Goal: Task Accomplishment & Management: Complete application form

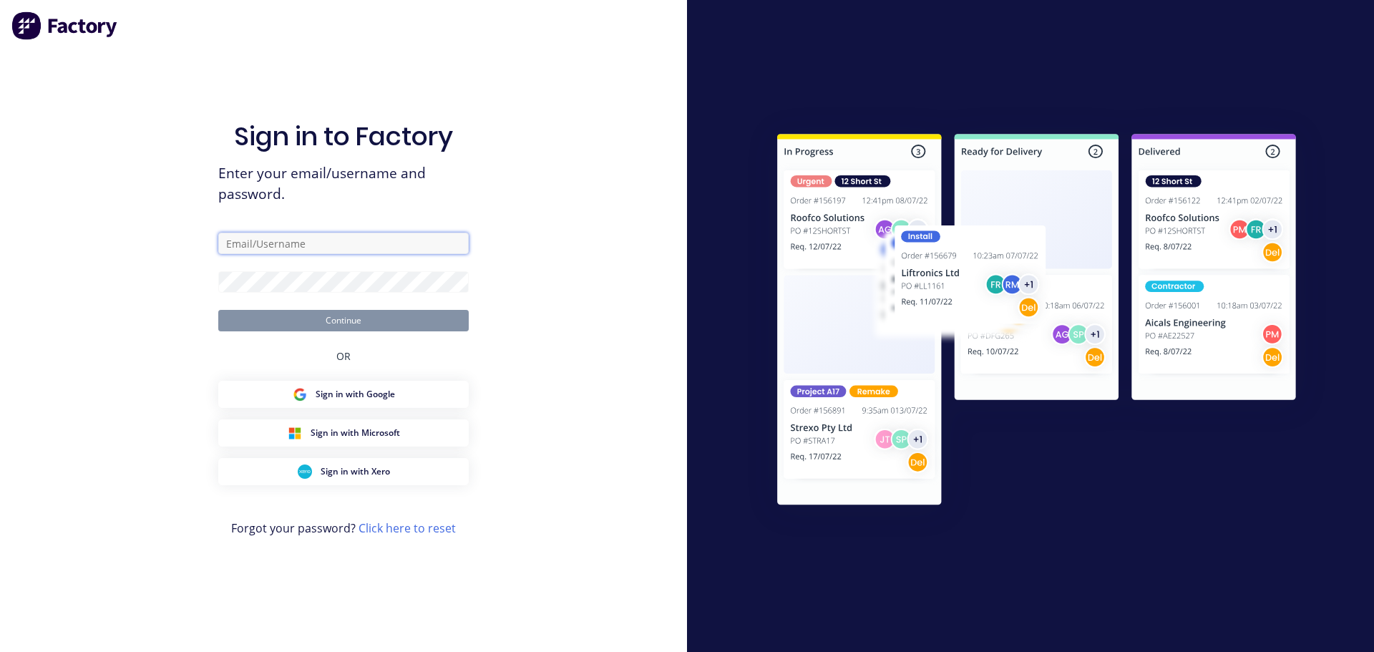
type input "[EMAIL_ADDRESS][DOMAIN_NAME]"
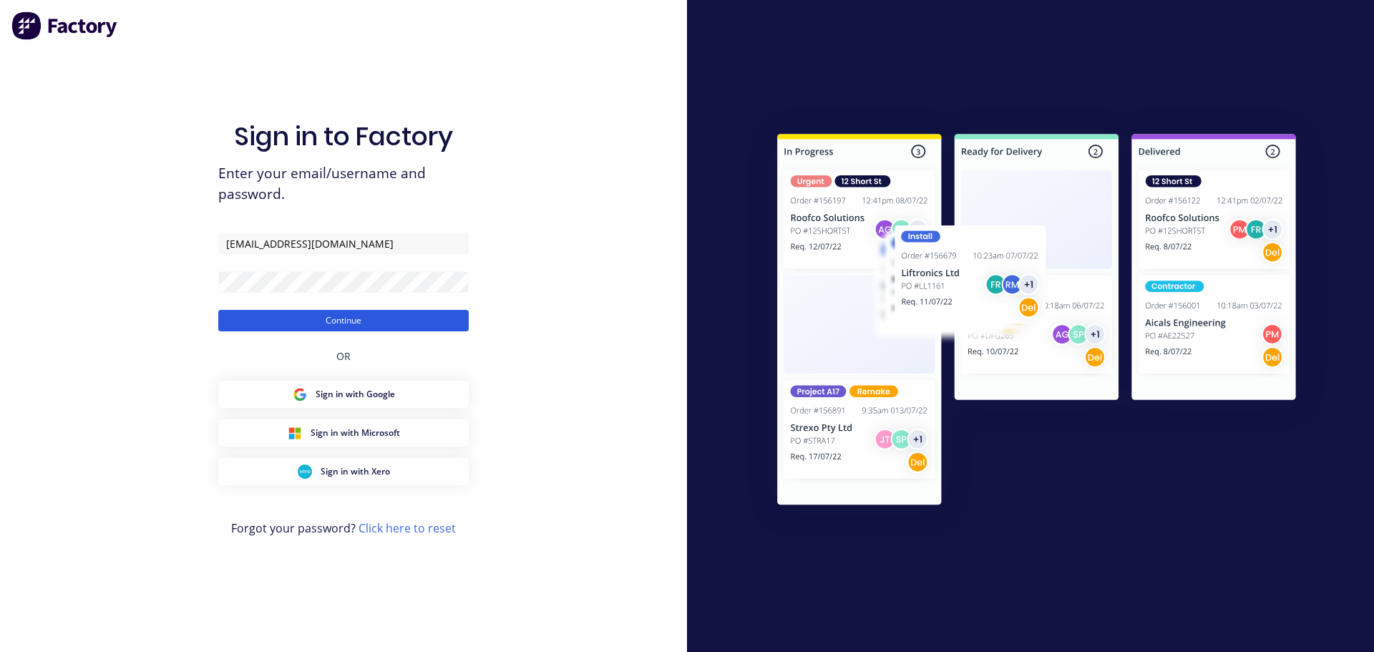
click at [321, 315] on button "Continue" at bounding box center [343, 320] width 250 height 21
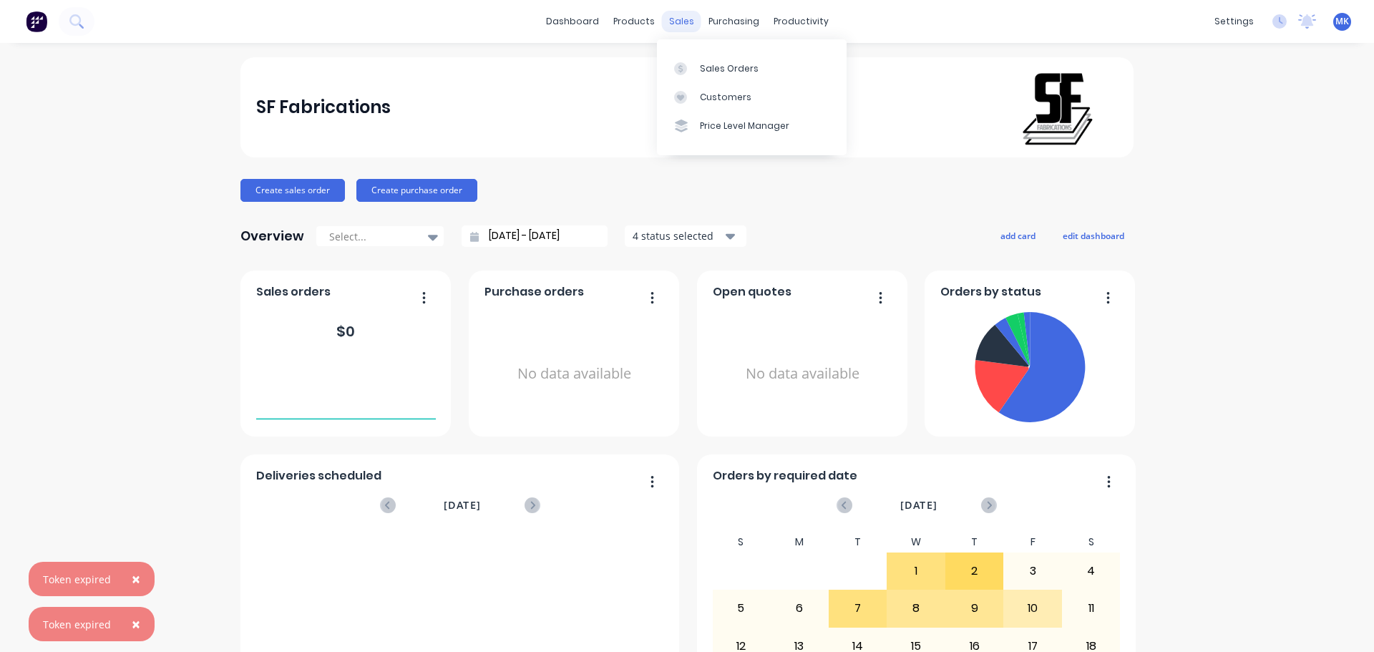
click at [685, 22] on div "sales" at bounding box center [681, 21] width 39 height 21
click at [691, 73] on div at bounding box center [684, 68] width 21 height 13
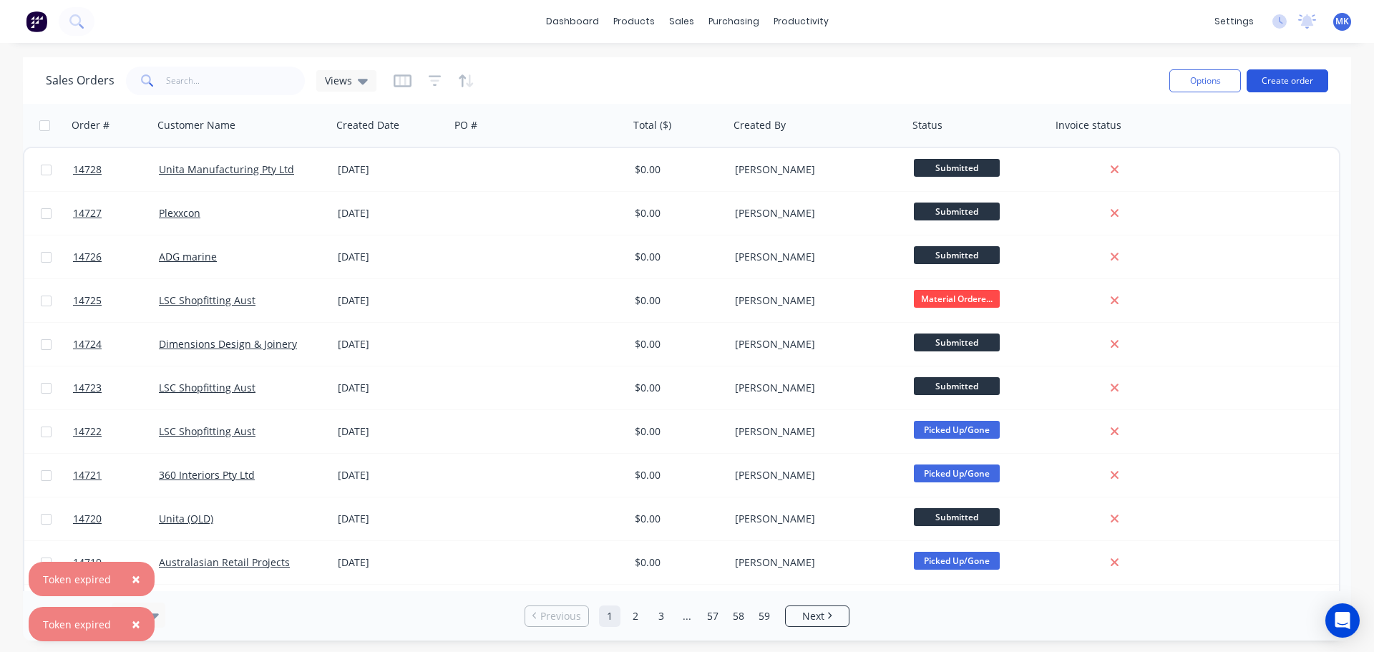
click at [1280, 86] on button "Create order" at bounding box center [1287, 80] width 82 height 23
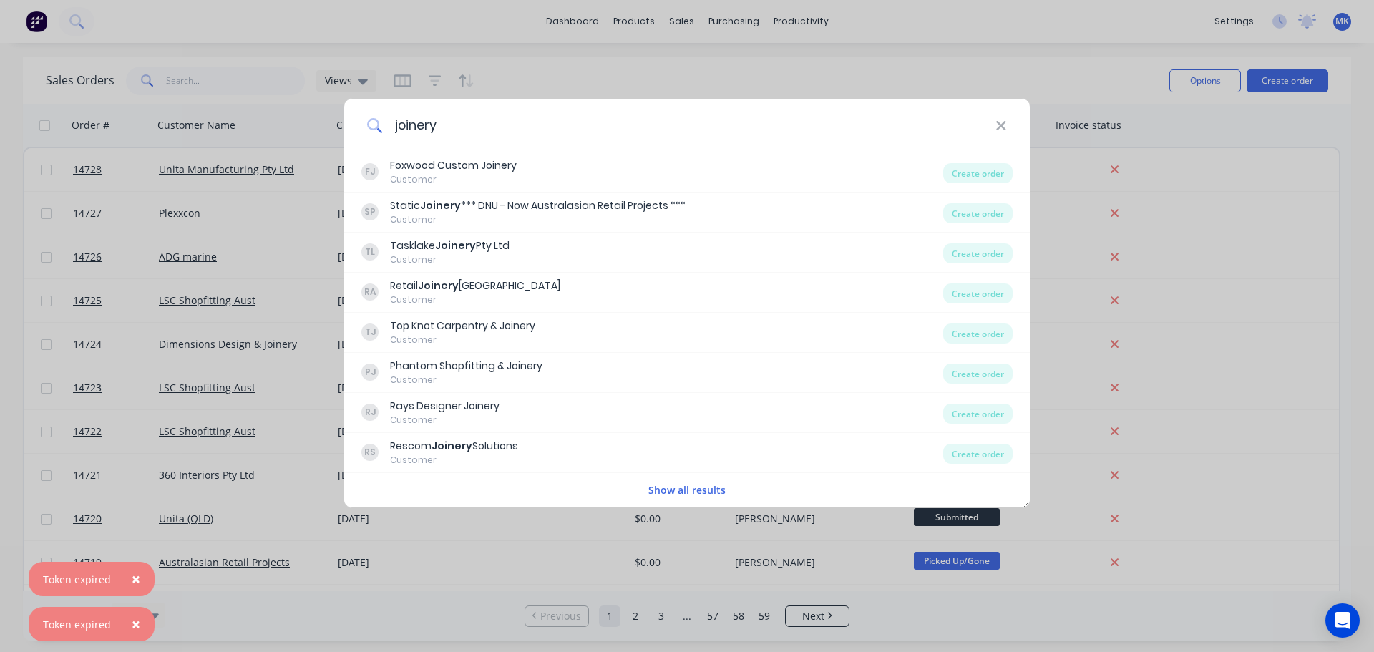
type input "joinery e"
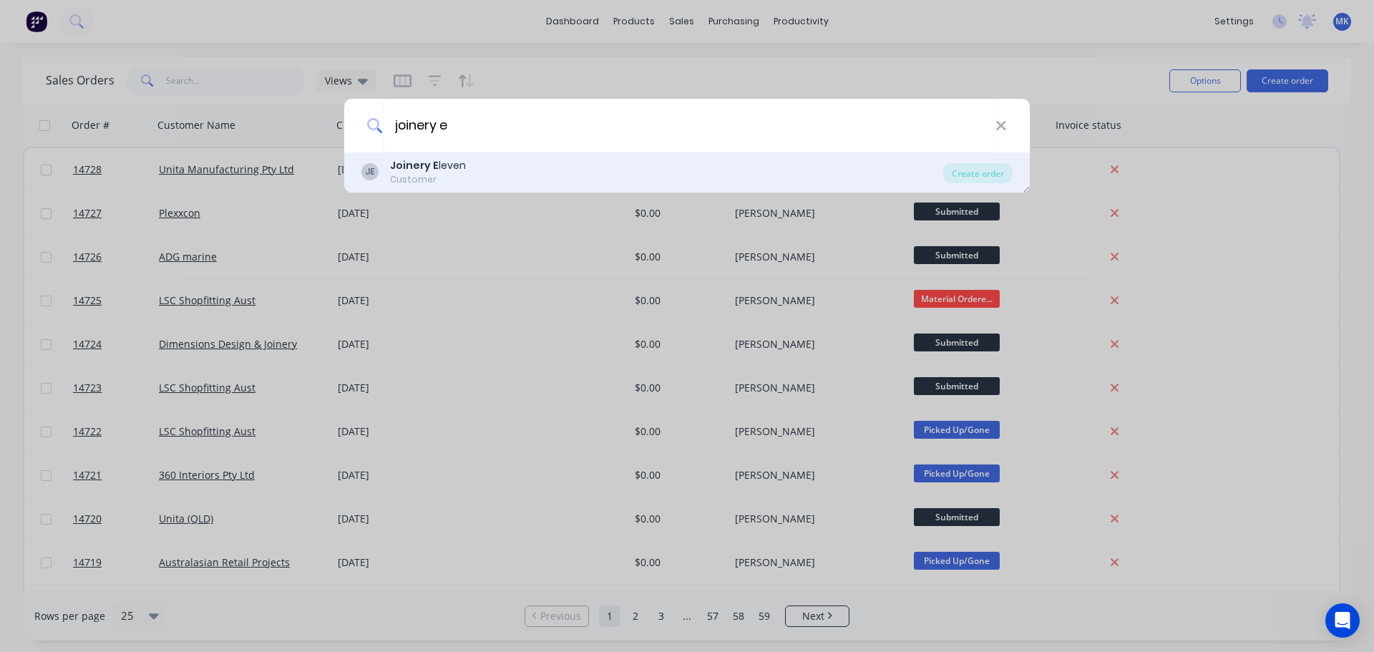
click at [438, 174] on div "Customer" at bounding box center [428, 179] width 76 height 13
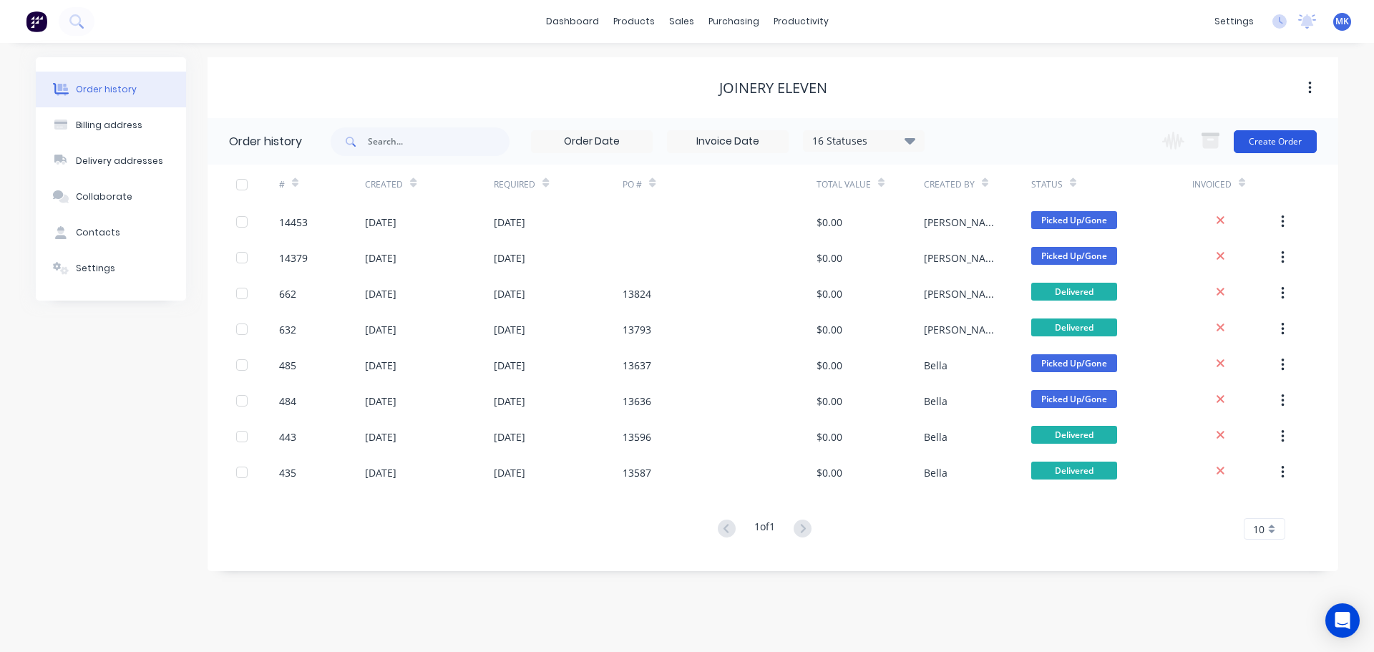
click at [1296, 151] on button "Create Order" at bounding box center [1274, 141] width 83 height 23
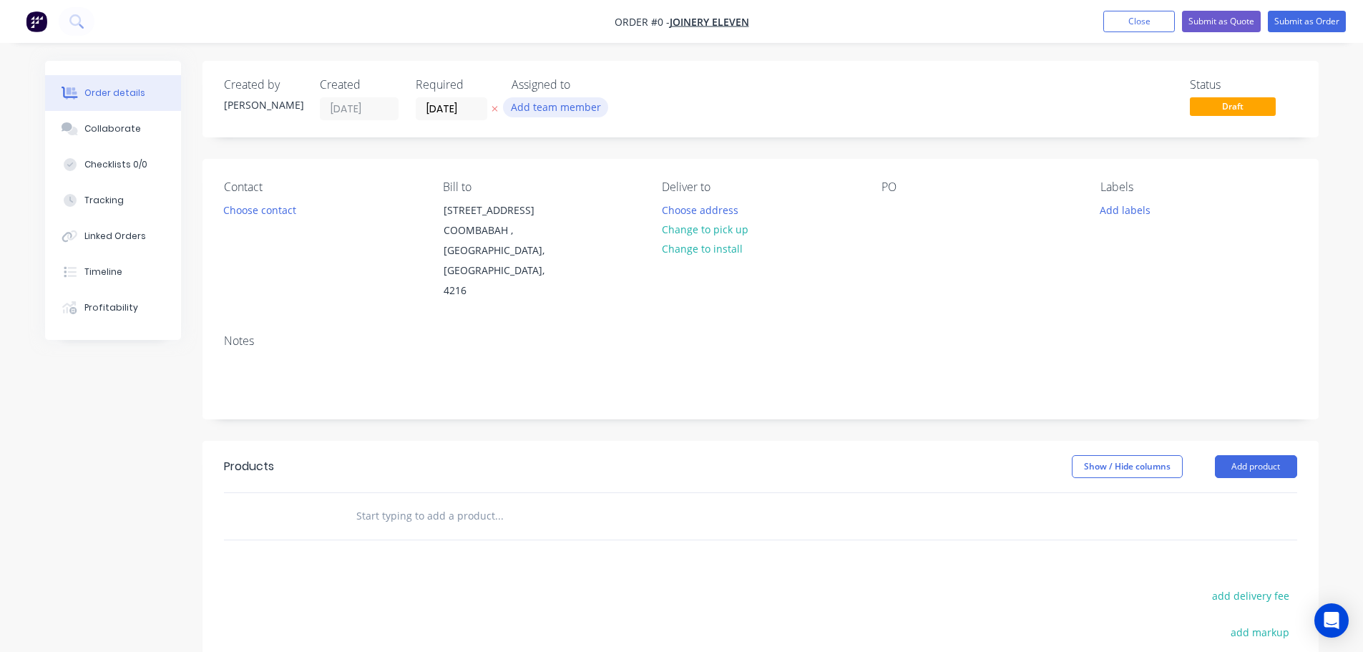
click at [570, 103] on button "Add team member" at bounding box center [555, 106] width 105 height 19
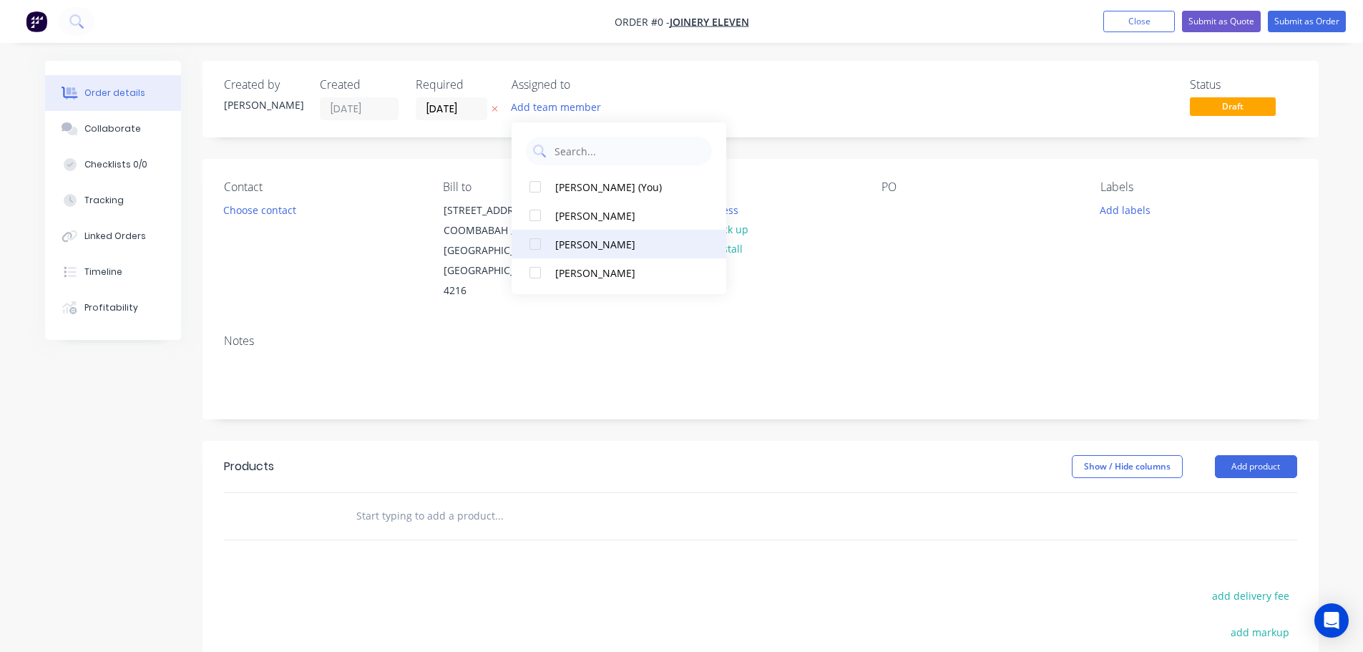
click at [575, 237] on div "[PERSON_NAME]" at bounding box center [626, 244] width 143 height 15
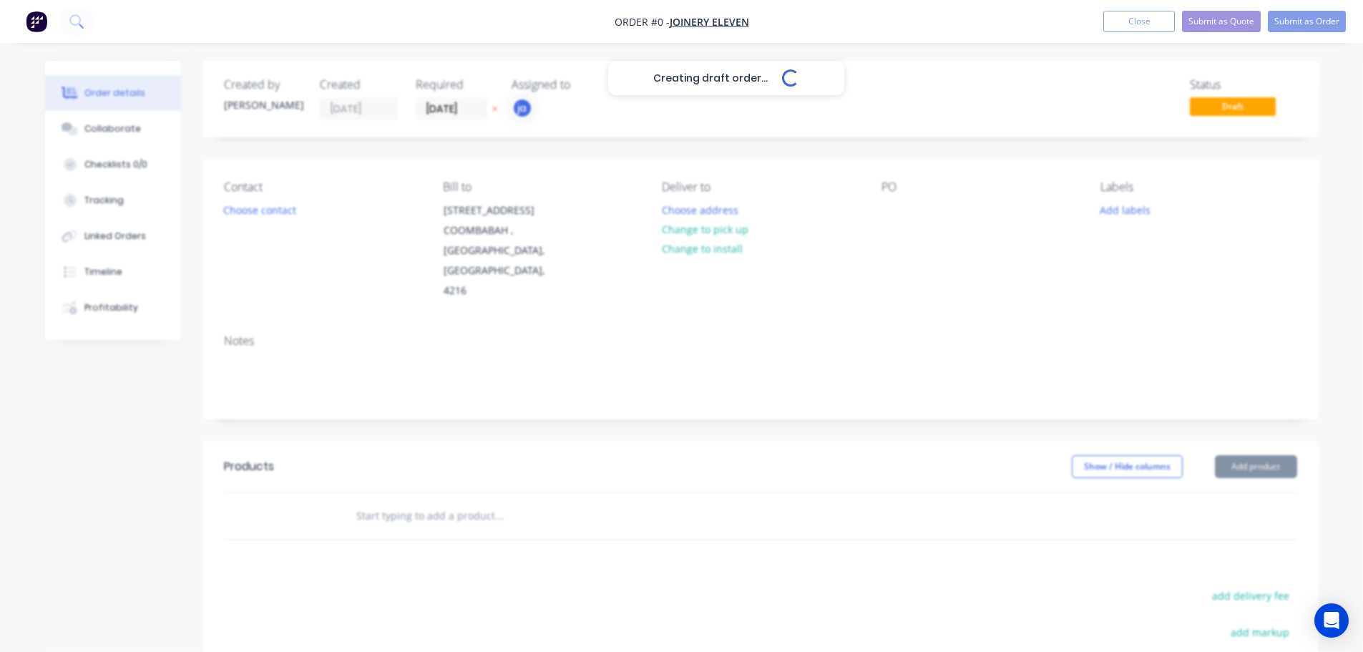
click at [254, 200] on div "Creating draft order... Loading... Order details Collaborate Checklists 0/0 Tra…" at bounding box center [682, 483] width 1302 height 844
click at [254, 206] on button "Choose contact" at bounding box center [259, 209] width 88 height 19
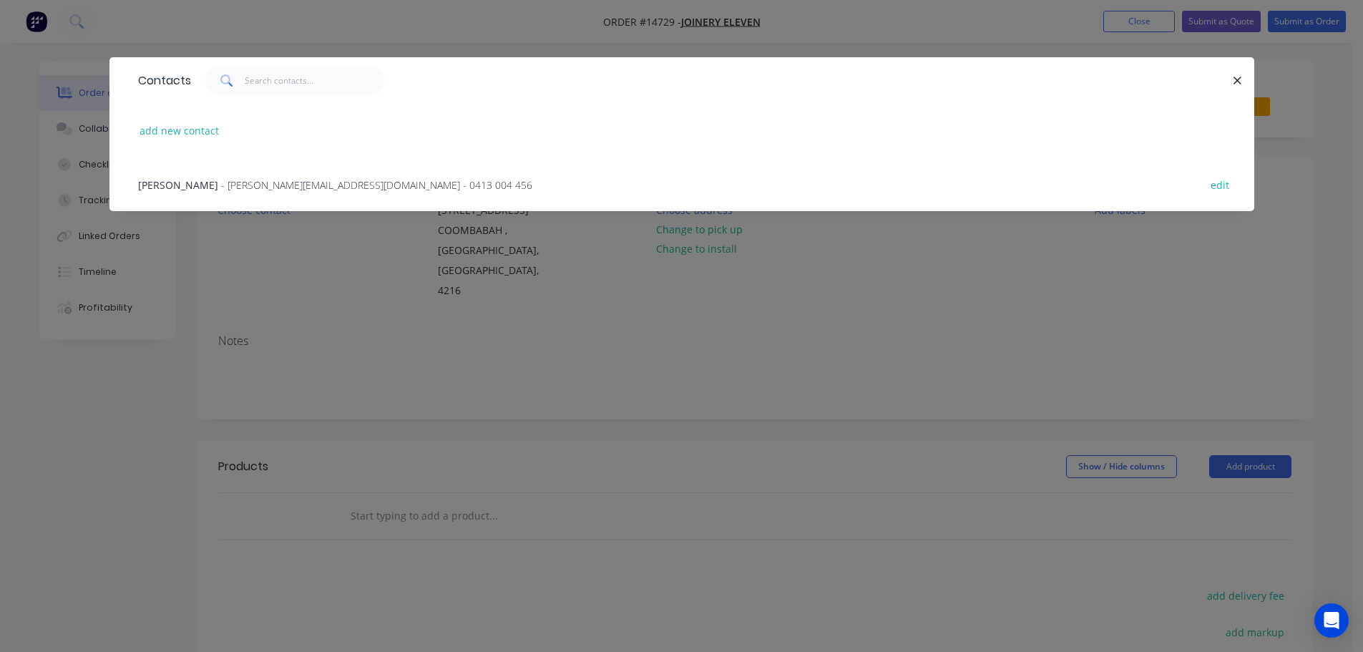
click at [225, 185] on span "- [PERSON_NAME][EMAIL_ADDRESS][DOMAIN_NAME] - 0413 004 456" at bounding box center [376, 185] width 311 height 14
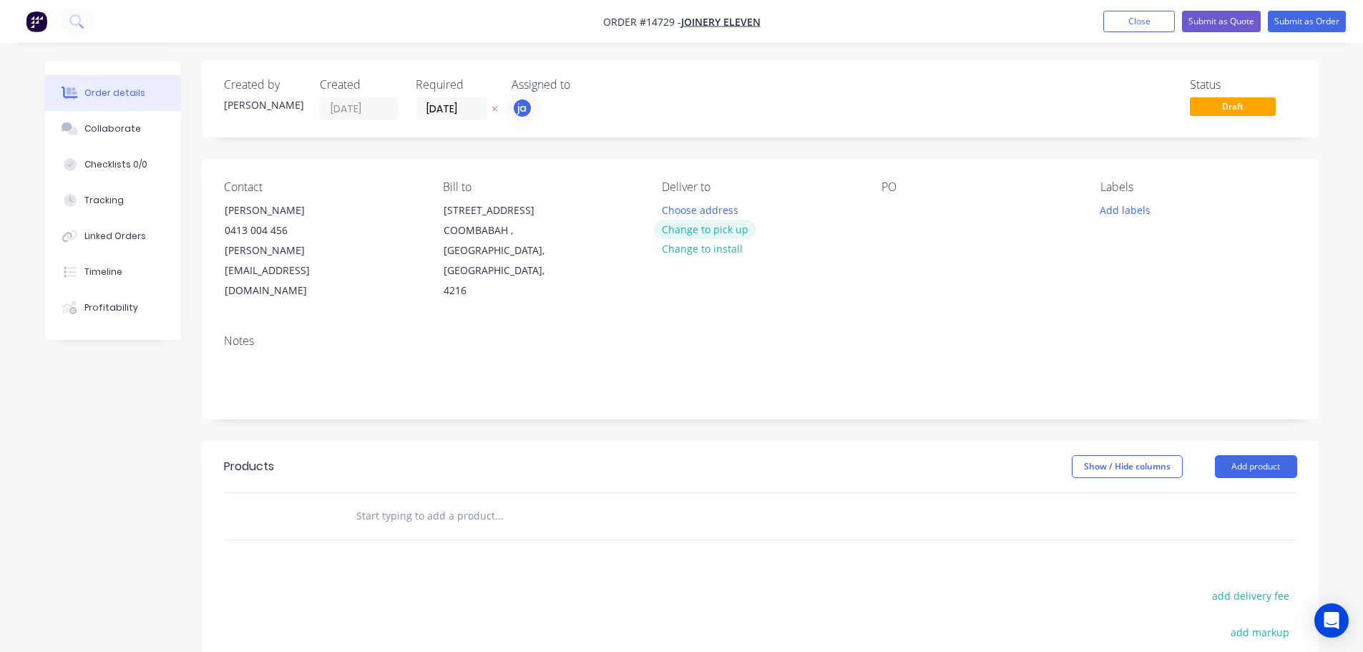
click at [701, 232] on button "Change to pick up" at bounding box center [705, 229] width 102 height 19
click at [1106, 212] on button "Add labels" at bounding box center [1126, 209] width 66 height 19
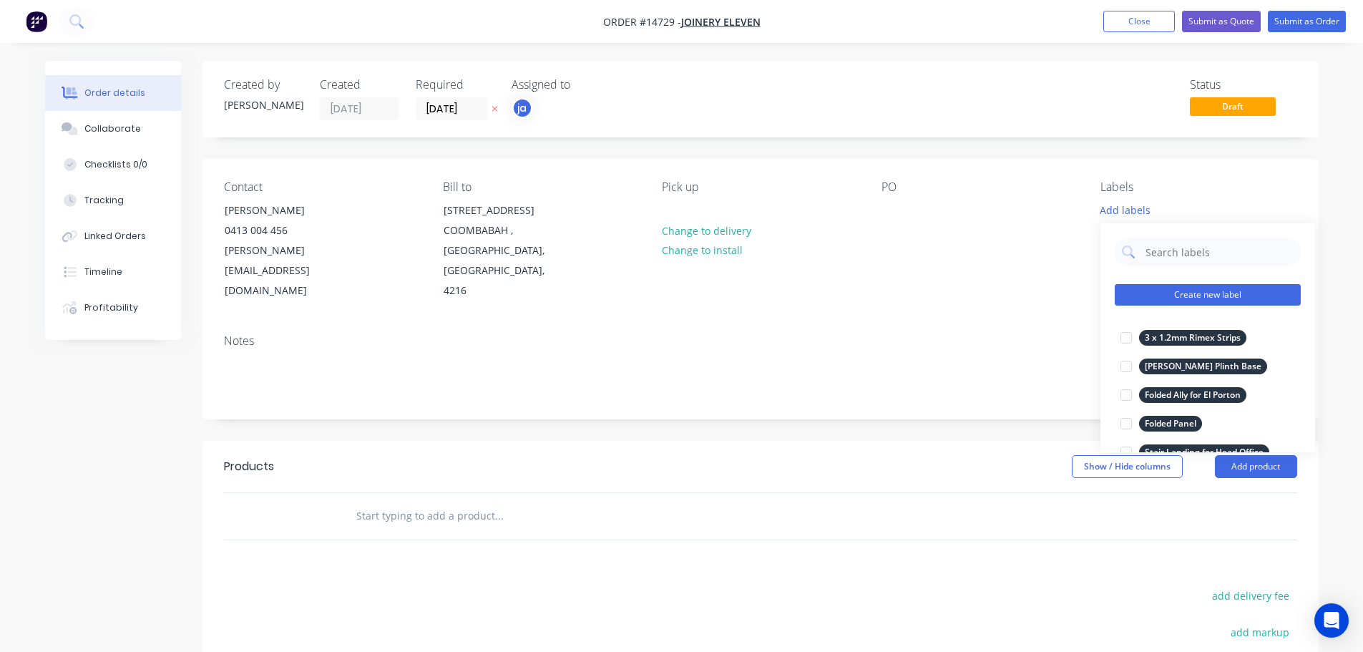
drag, startPoint x: 1195, startPoint y: 280, endPoint x: 1197, endPoint y: 291, distance: 11.6
click at [1196, 282] on div "Create new label 3 x 1.2mm Rimex Strips edit [PERSON_NAME] Plinth Base edit Fol…" at bounding box center [1207, 337] width 215 height 229
click at [1194, 290] on button "Create new label" at bounding box center [1208, 294] width 186 height 21
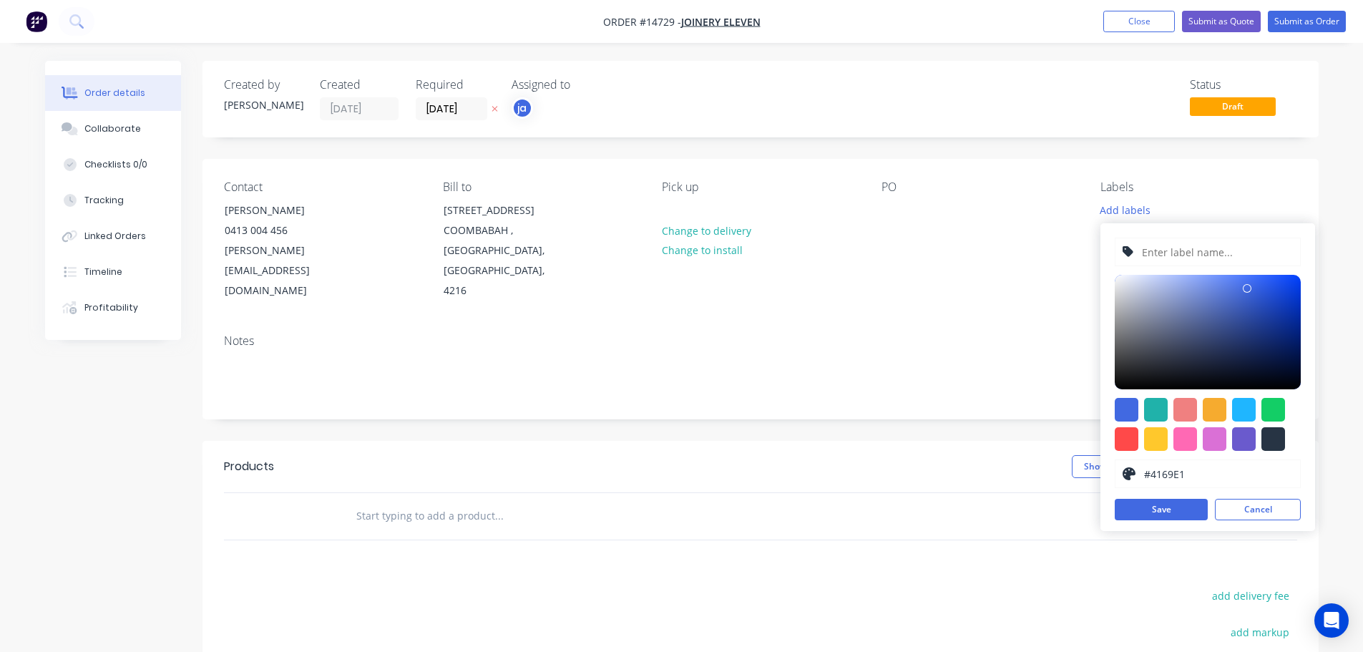
click at [1276, 429] on div at bounding box center [1273, 439] width 24 height 24
type input "#273444"
click at [1180, 254] on input "text" at bounding box center [1216, 251] width 152 height 27
paste input "Brass Door Handles"
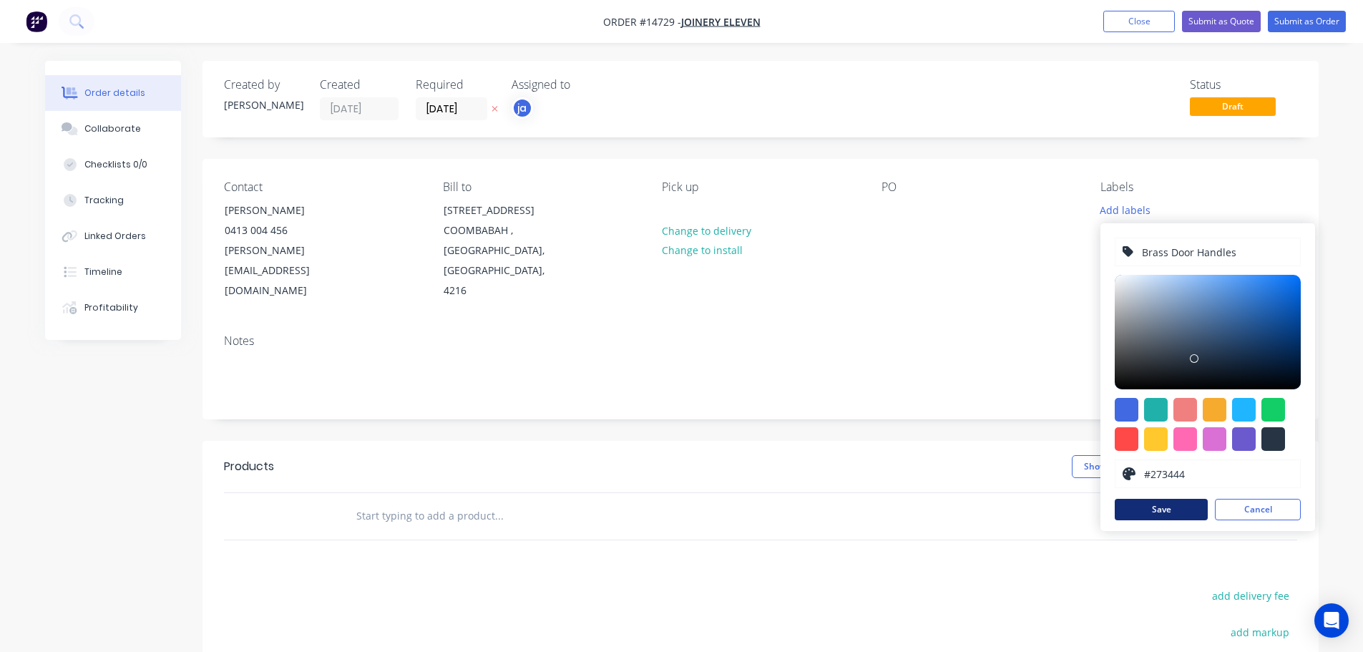
type input "Brass Door Handles"
click at [1139, 519] on button "Save" at bounding box center [1161, 509] width 93 height 21
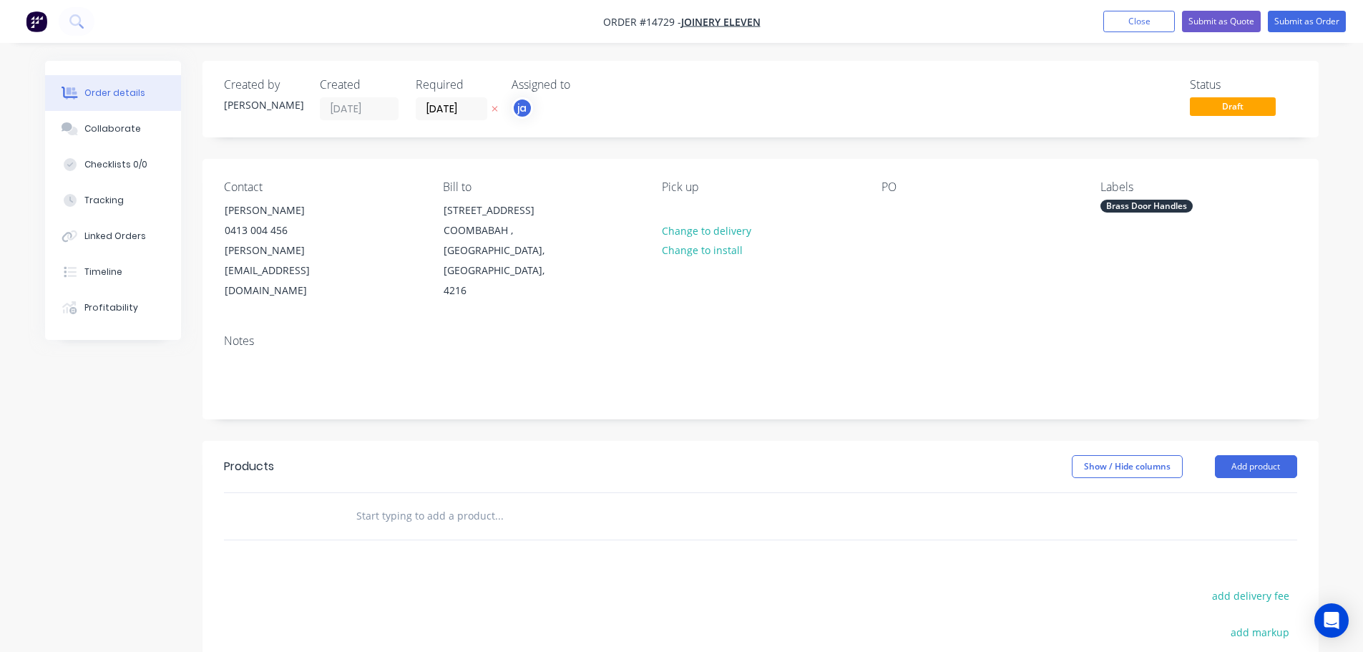
click at [512, 502] on input "text" at bounding box center [499, 516] width 286 height 29
paste input "Brass Door Handles"
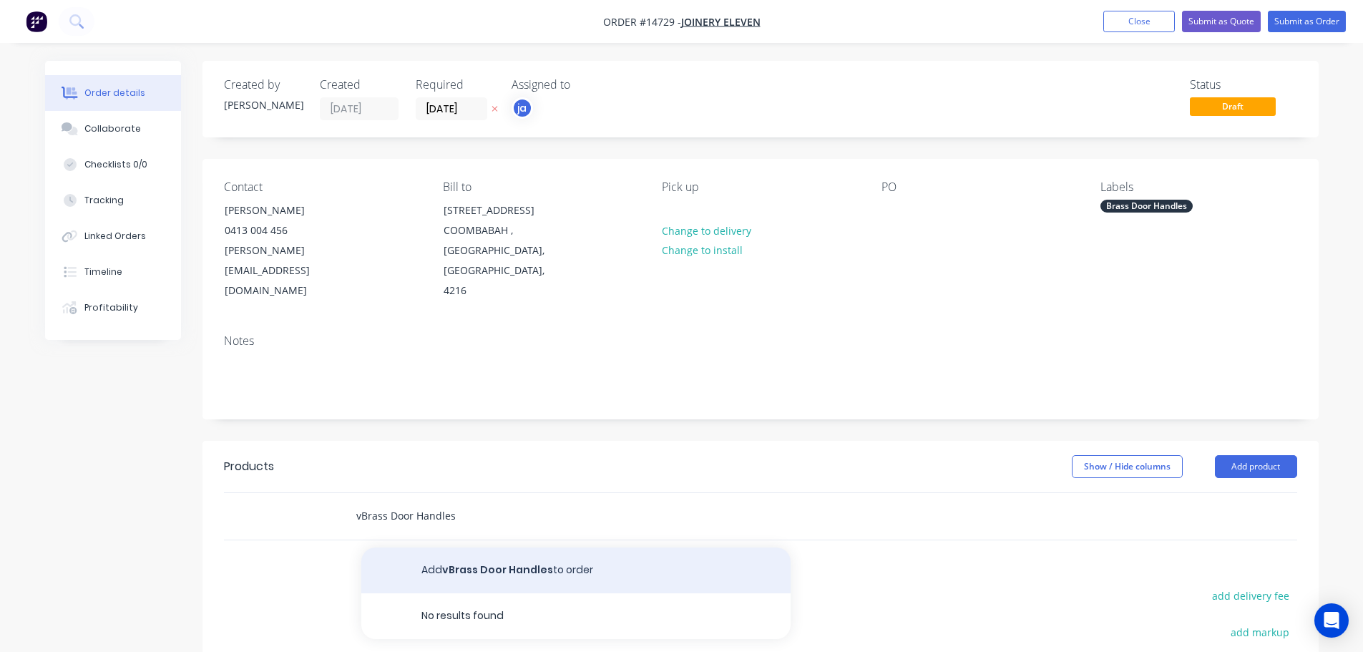
type input "vBrass Door Handles"
click at [441, 551] on button "Add vBrass Door Handles to order" at bounding box center [575, 570] width 429 height 46
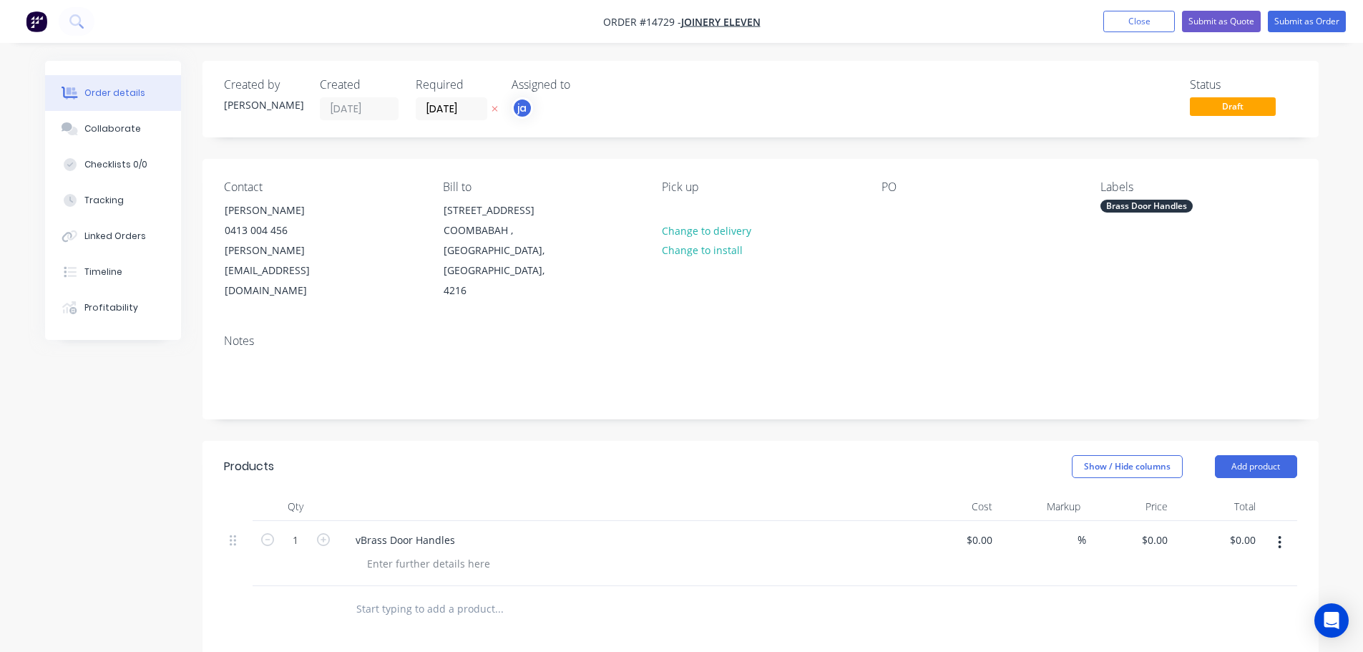
click at [1163, 200] on div "Brass Door Handles" at bounding box center [1146, 206] width 92 height 13
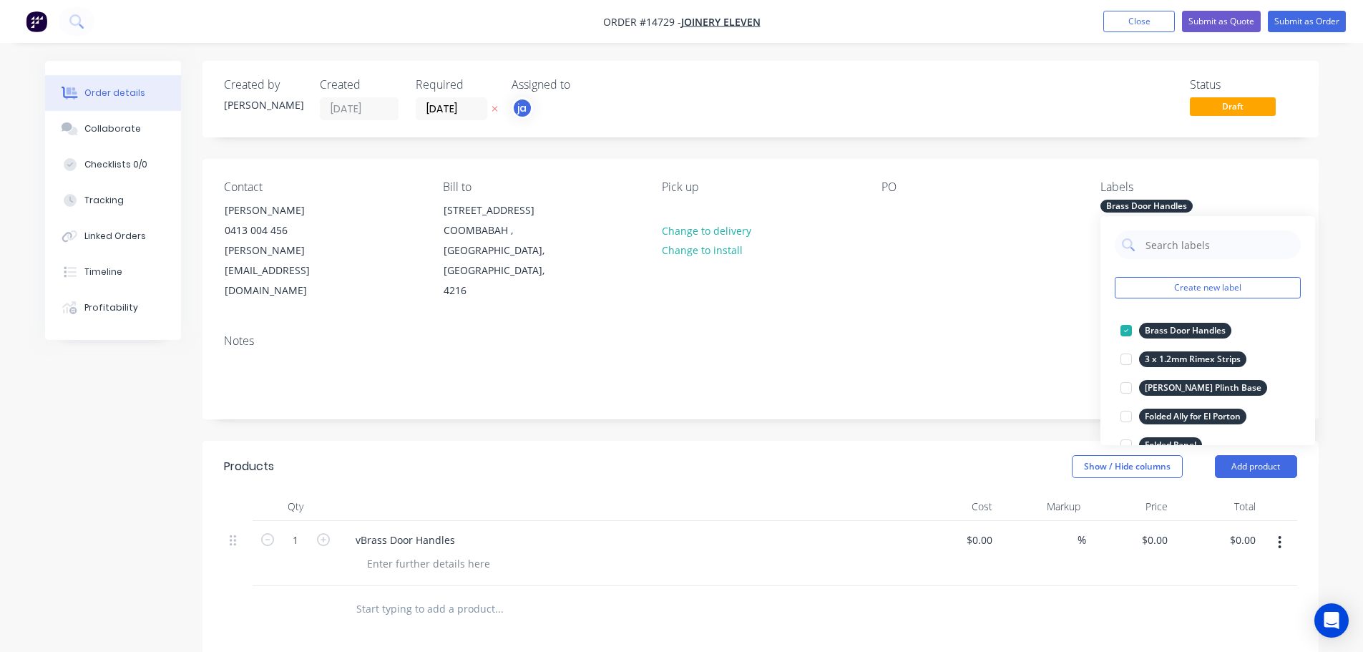
scroll to position [143, 0]
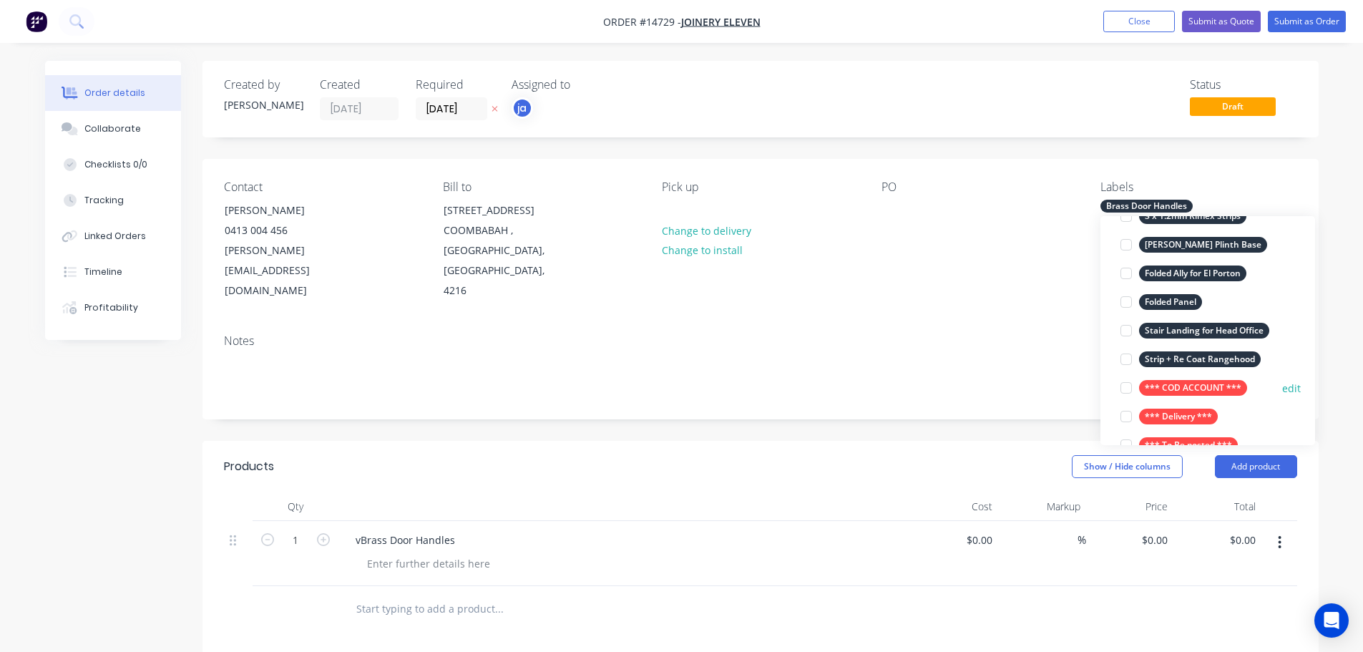
click at [1181, 390] on div "*** COD ACCOUNT ***" at bounding box center [1193, 388] width 108 height 16
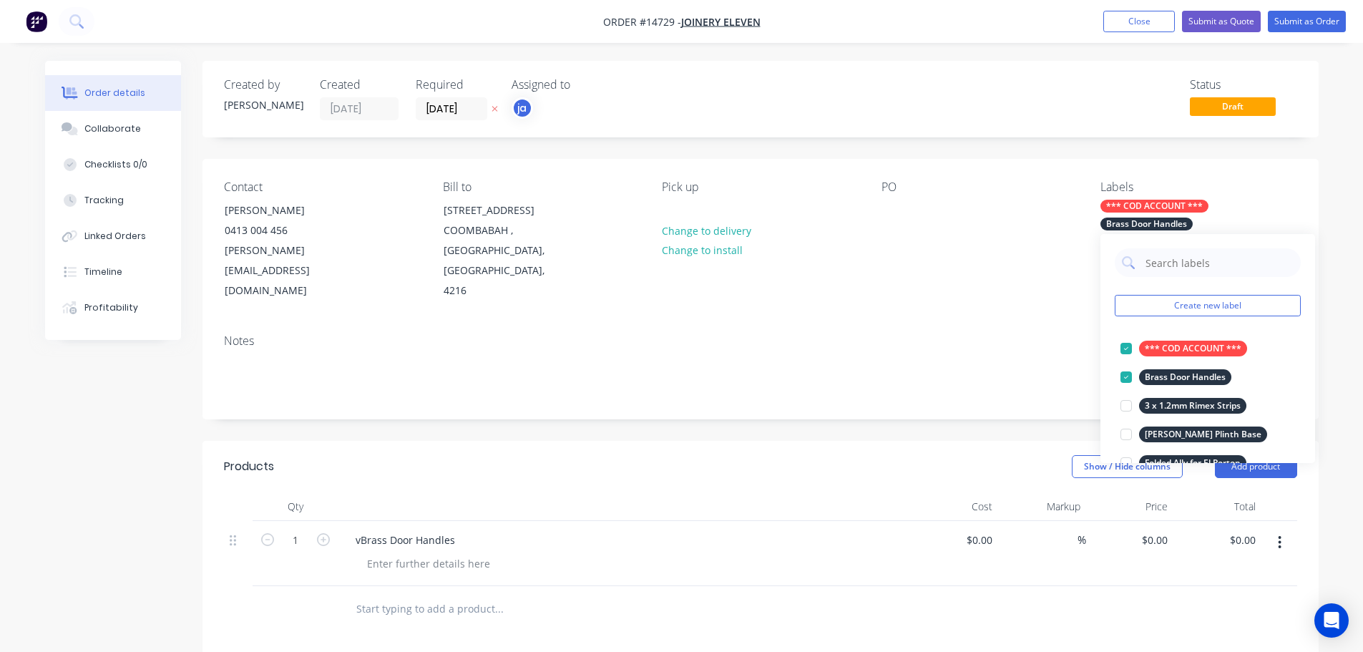
click at [1022, 265] on div "PO" at bounding box center [979, 240] width 196 height 121
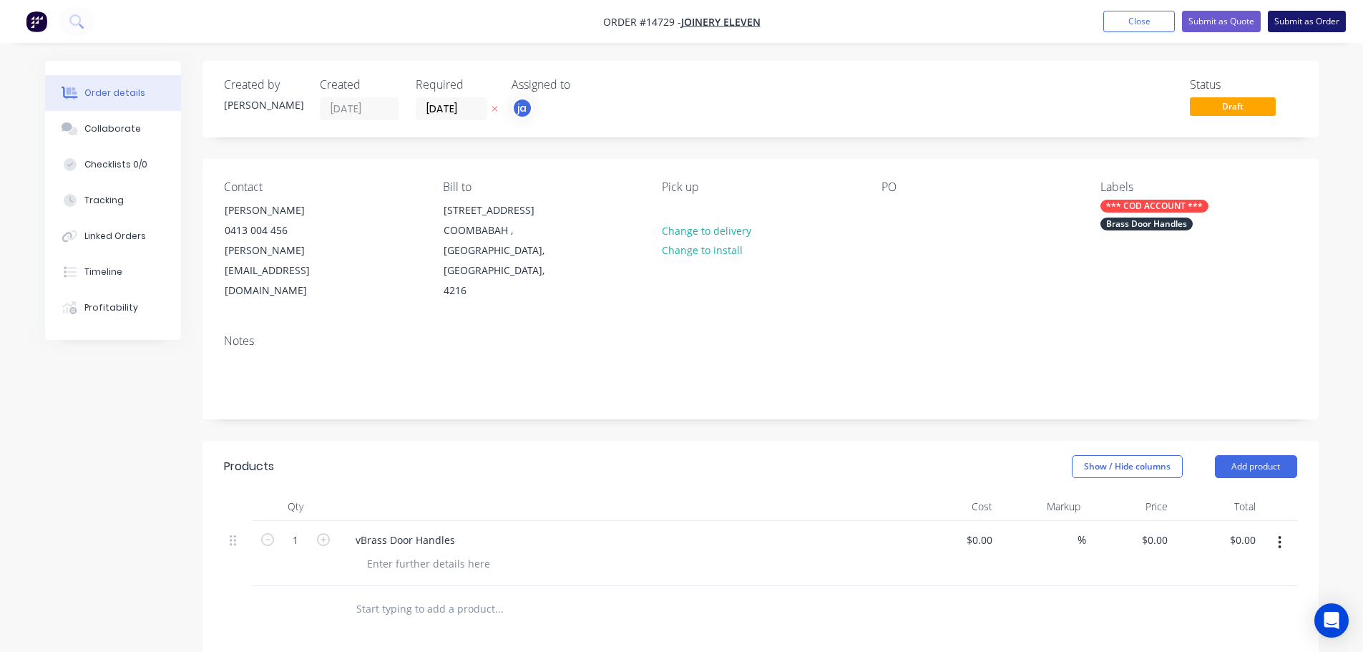
click at [1286, 30] on button "Submit as Order" at bounding box center [1307, 21] width 78 height 21
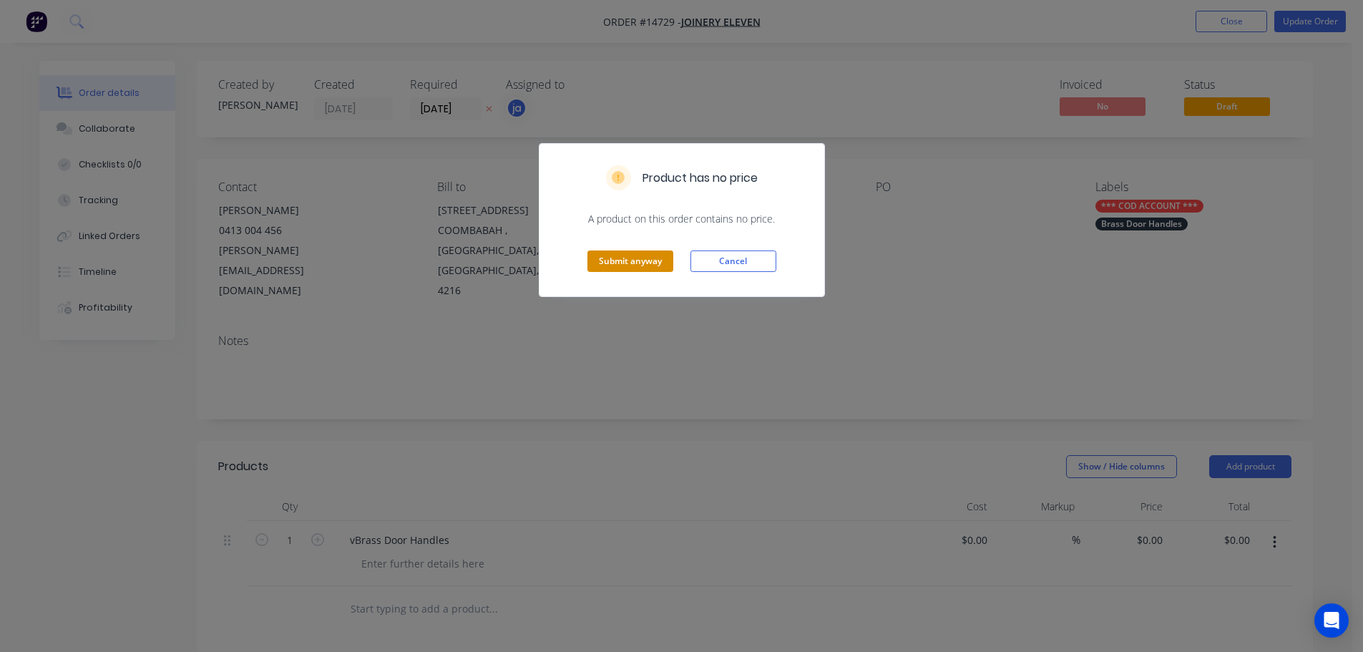
click at [636, 251] on button "Submit anyway" at bounding box center [630, 260] width 86 height 21
